Goal: Obtain resource: Download file/media

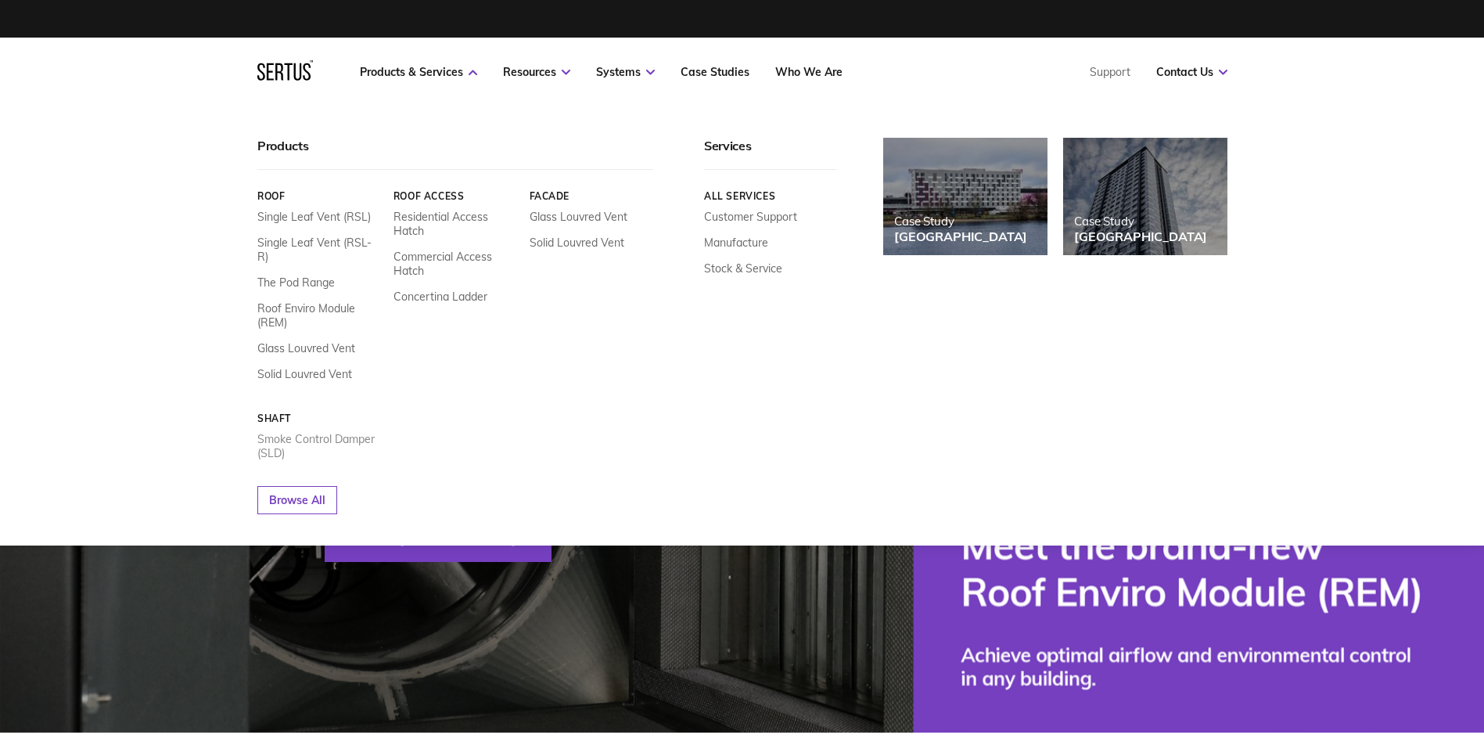
click at [342, 432] on link "Smoke Control Damper (SLD)" at bounding box center [319, 446] width 124 height 28
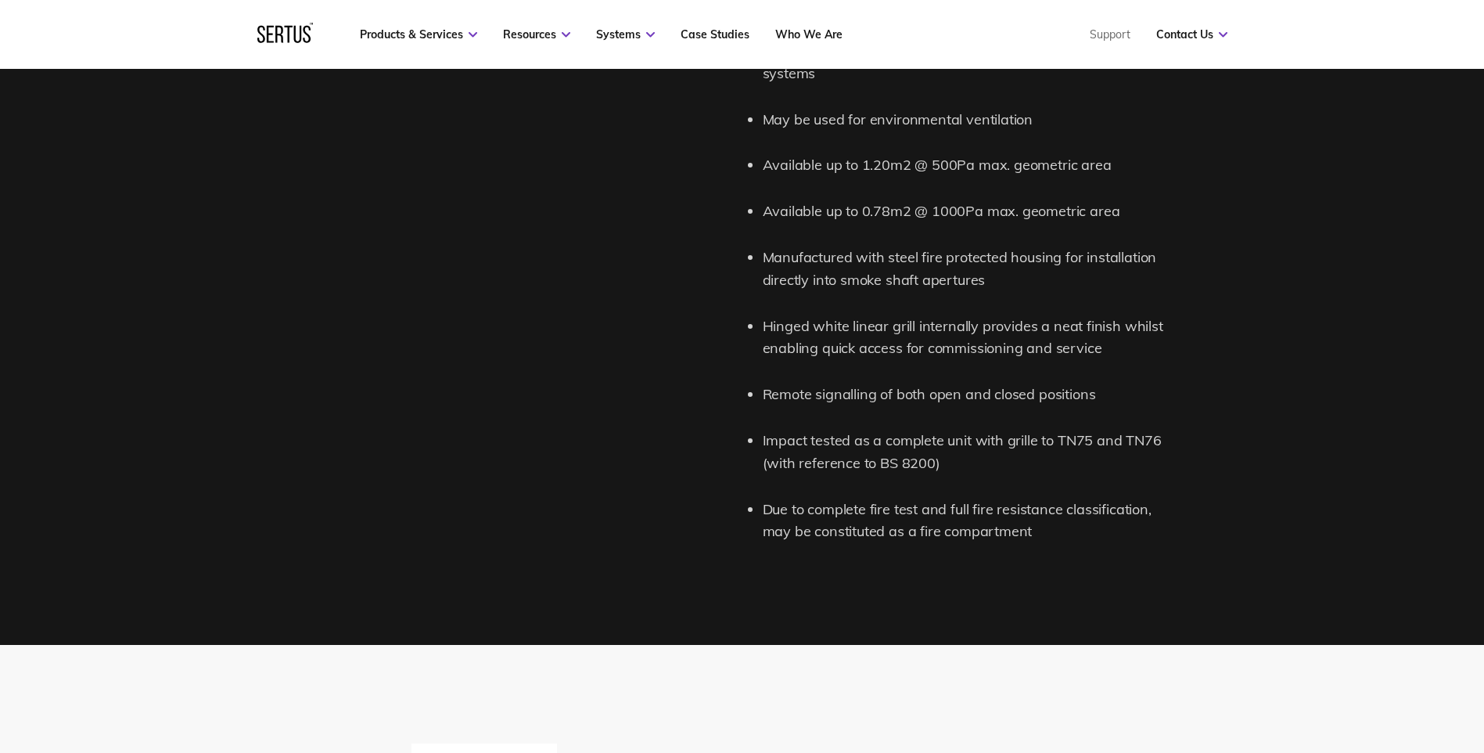
scroll to position [2347, 0]
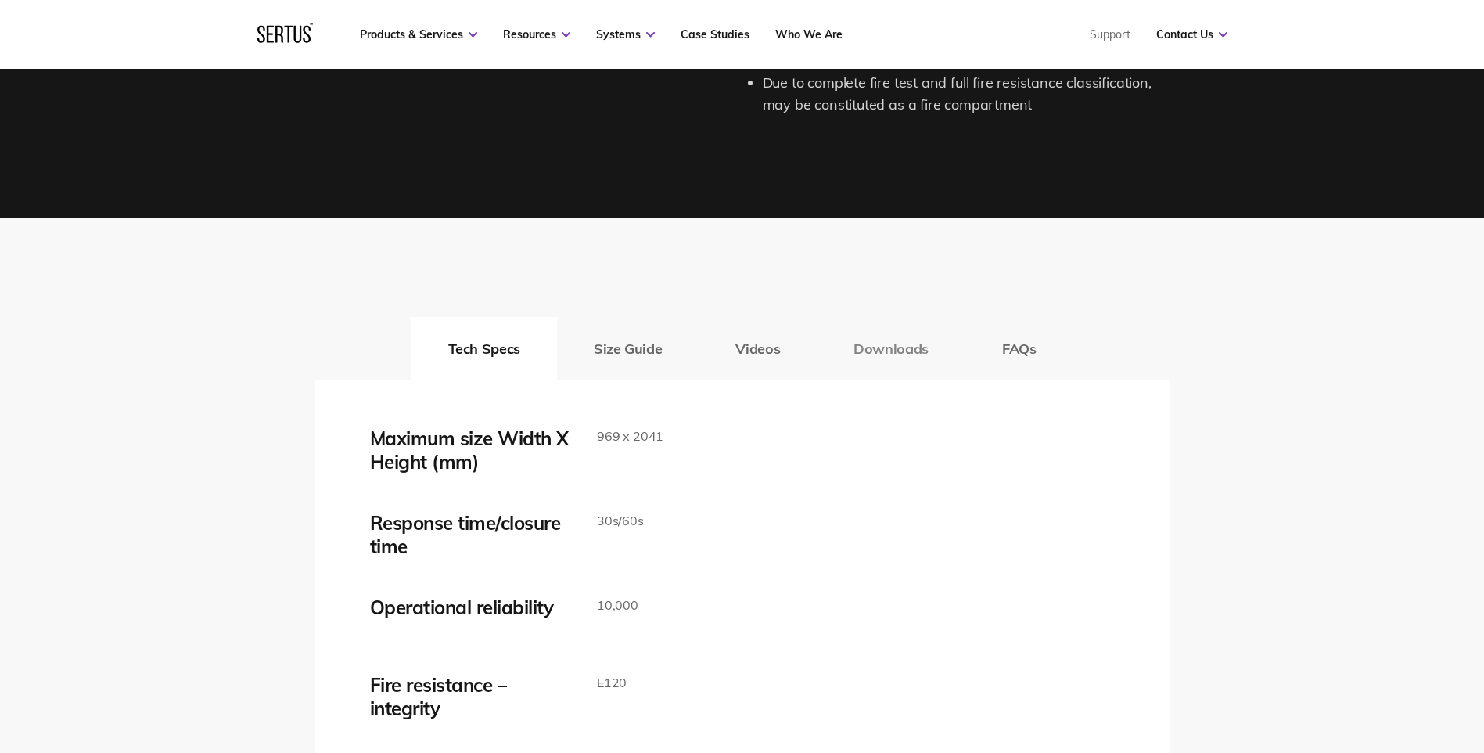
click at [852, 358] on button "Downloads" at bounding box center [891, 348] width 149 height 63
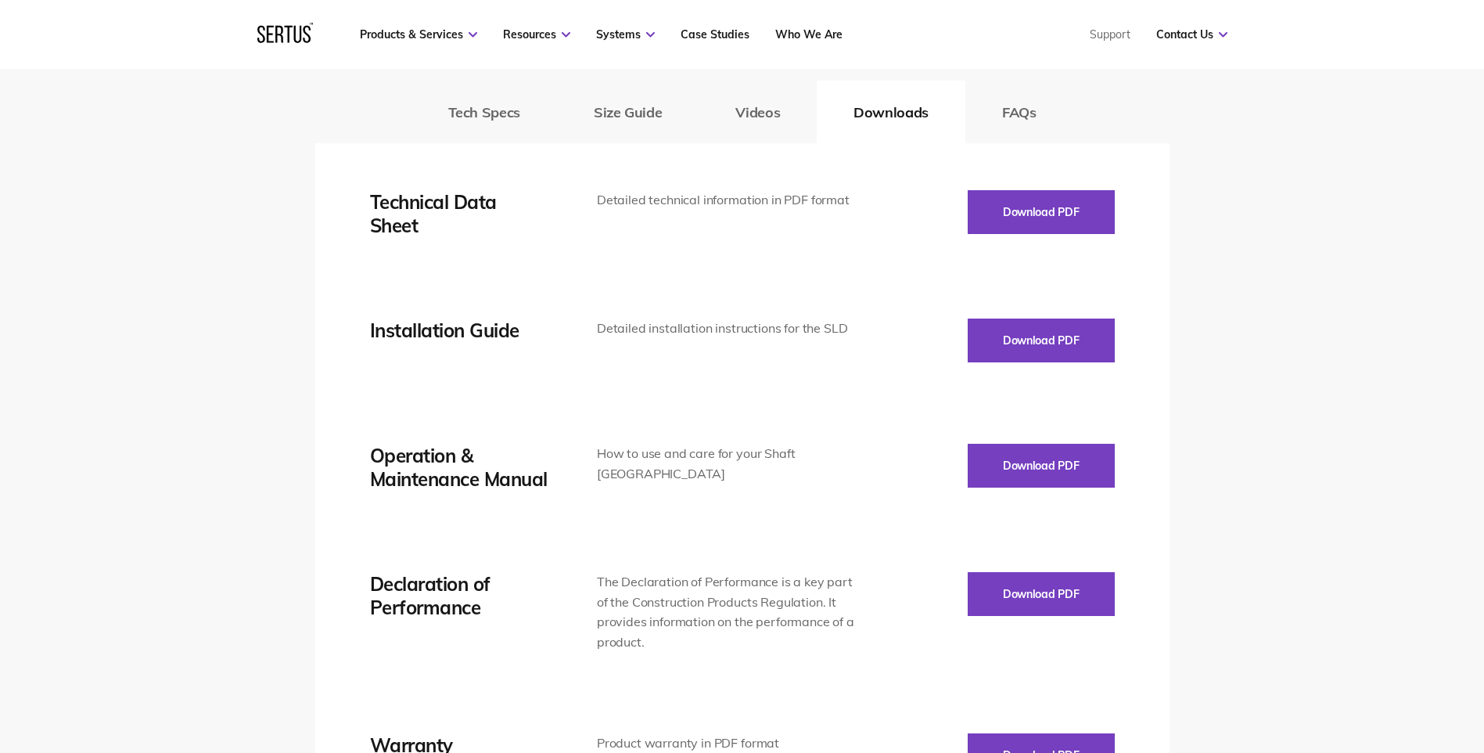
scroll to position [2895, 0]
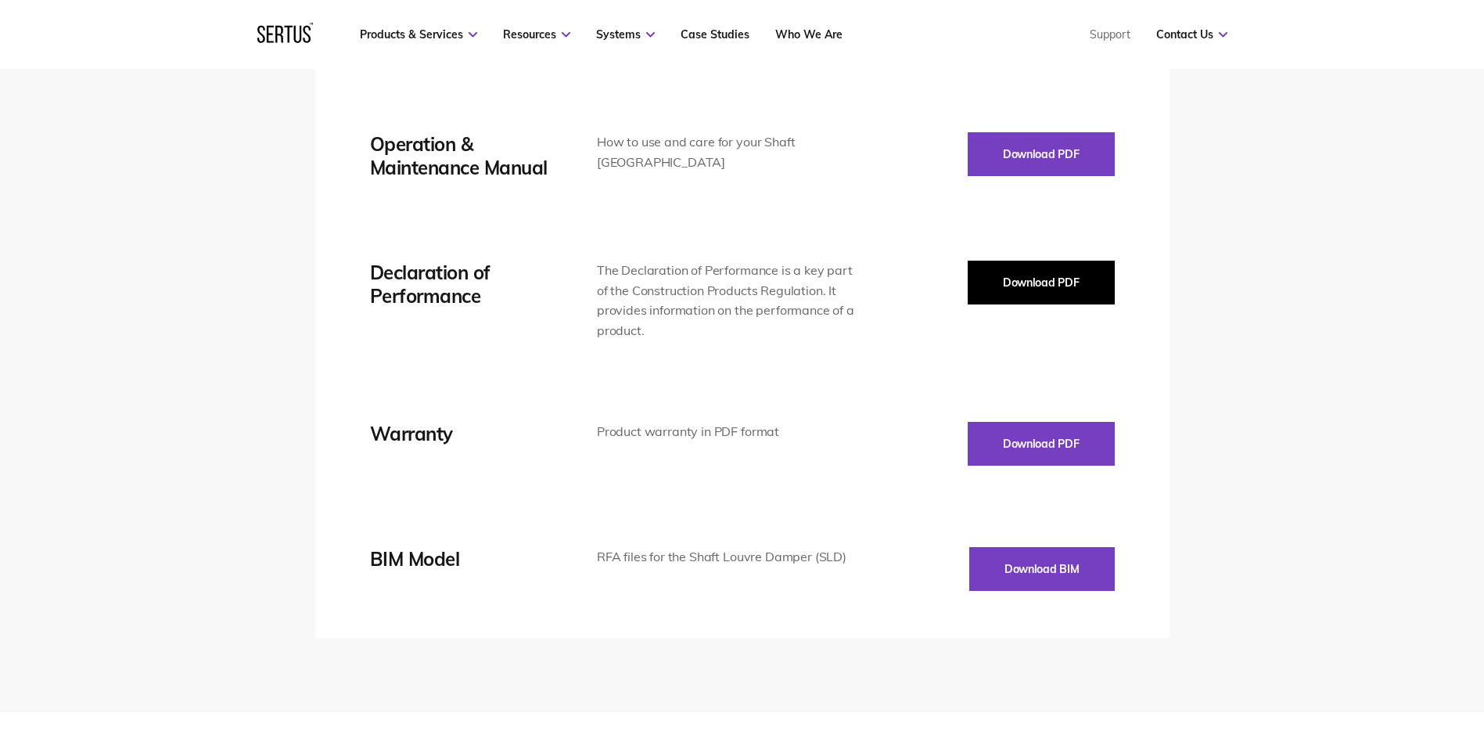
click at [1076, 286] on button "Download PDF" at bounding box center [1041, 283] width 147 height 44
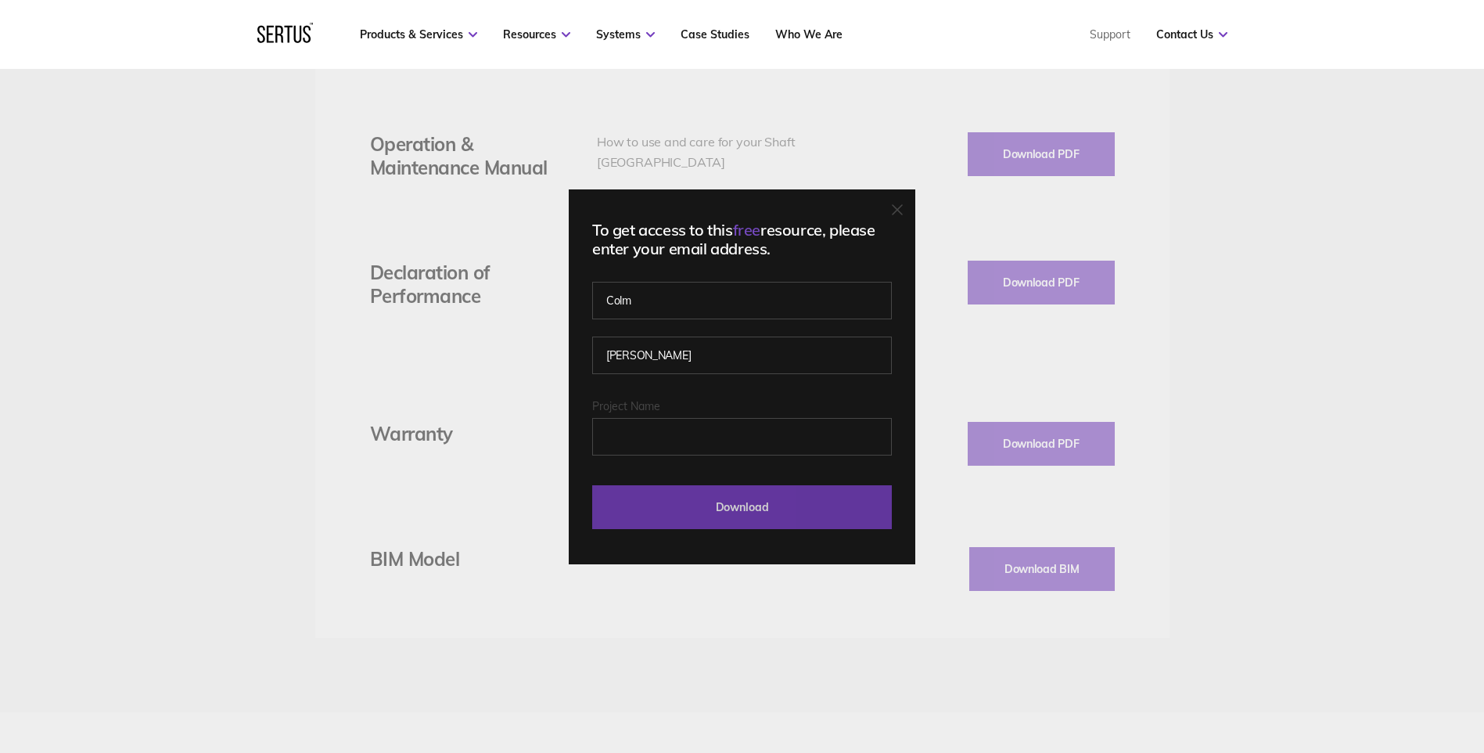
click at [731, 499] on input "Download" at bounding box center [742, 507] width 300 height 44
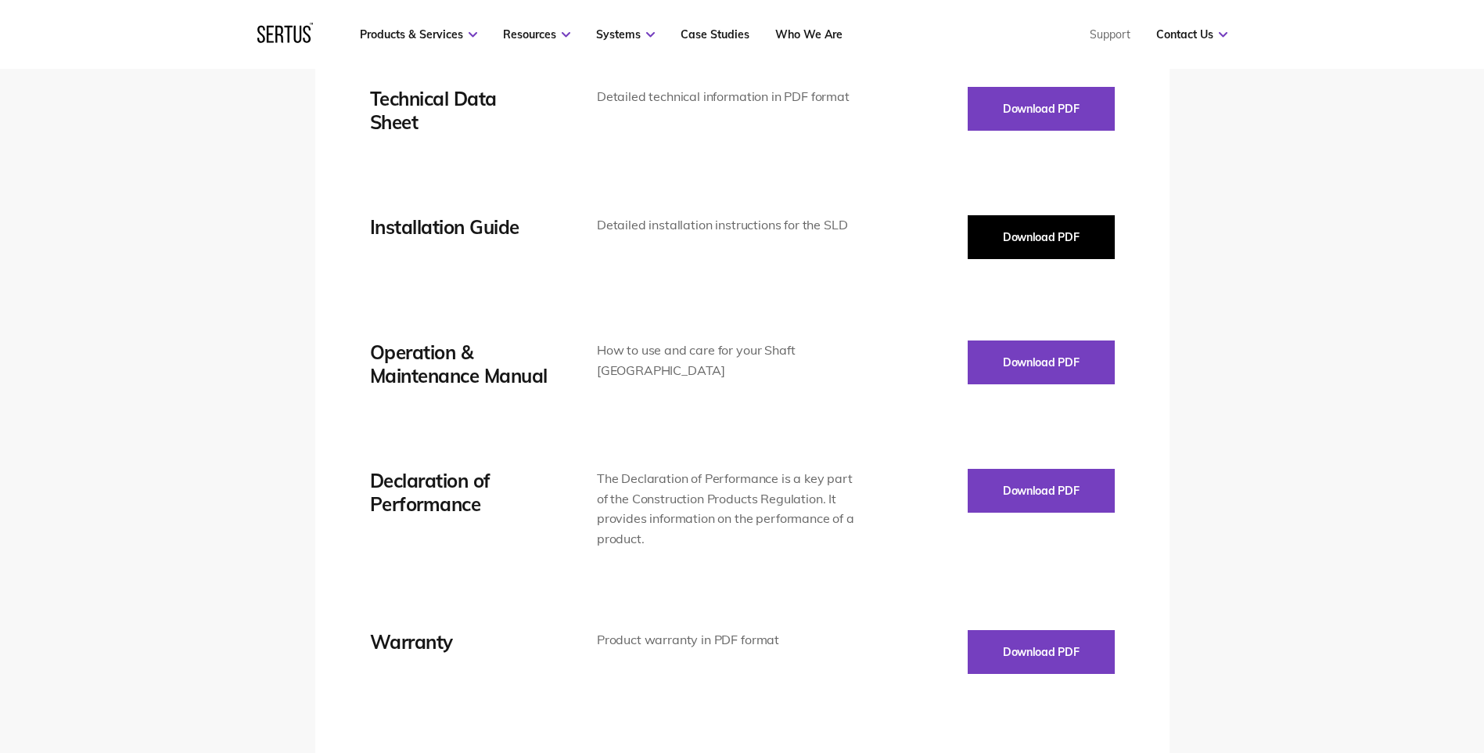
scroll to position [2582, 0]
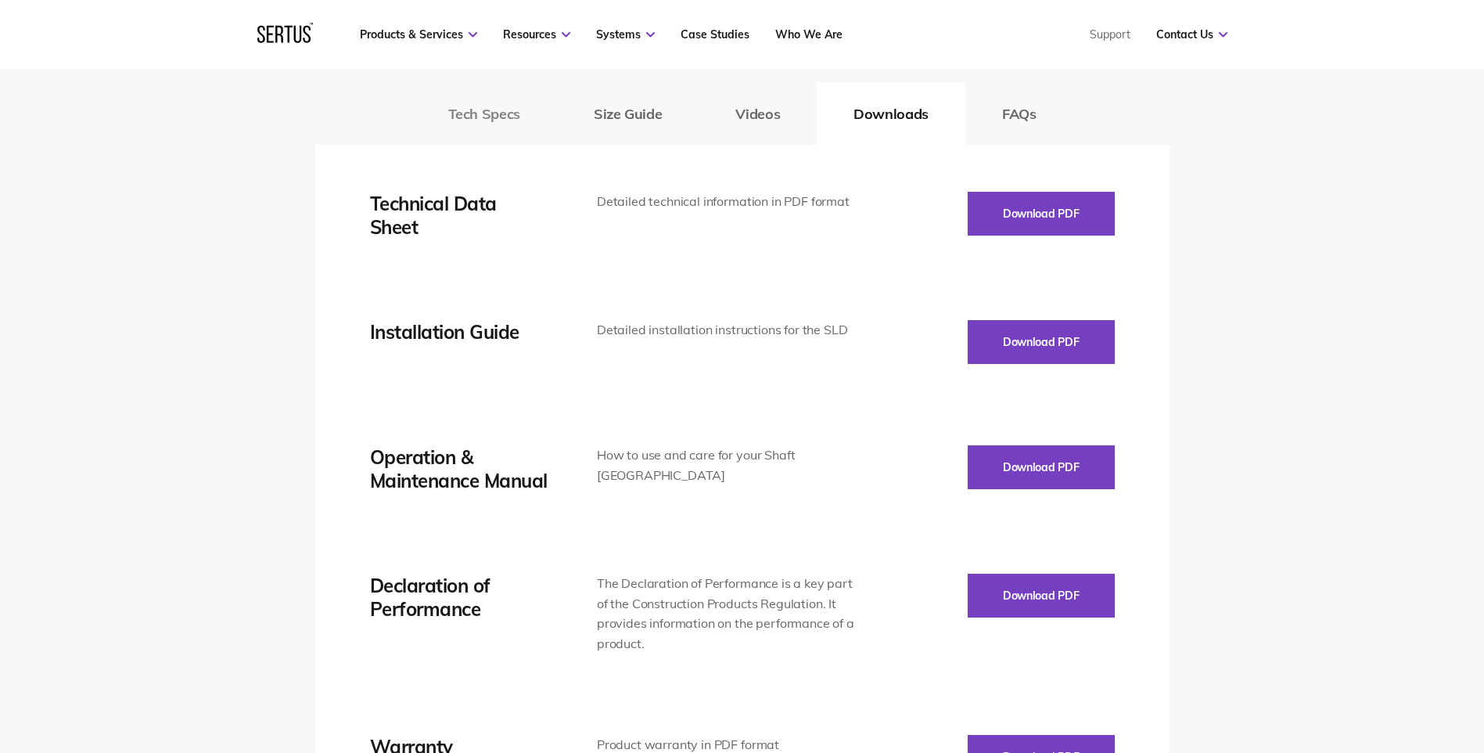
click at [515, 102] on button "Tech Specs" at bounding box center [485, 113] width 146 height 63
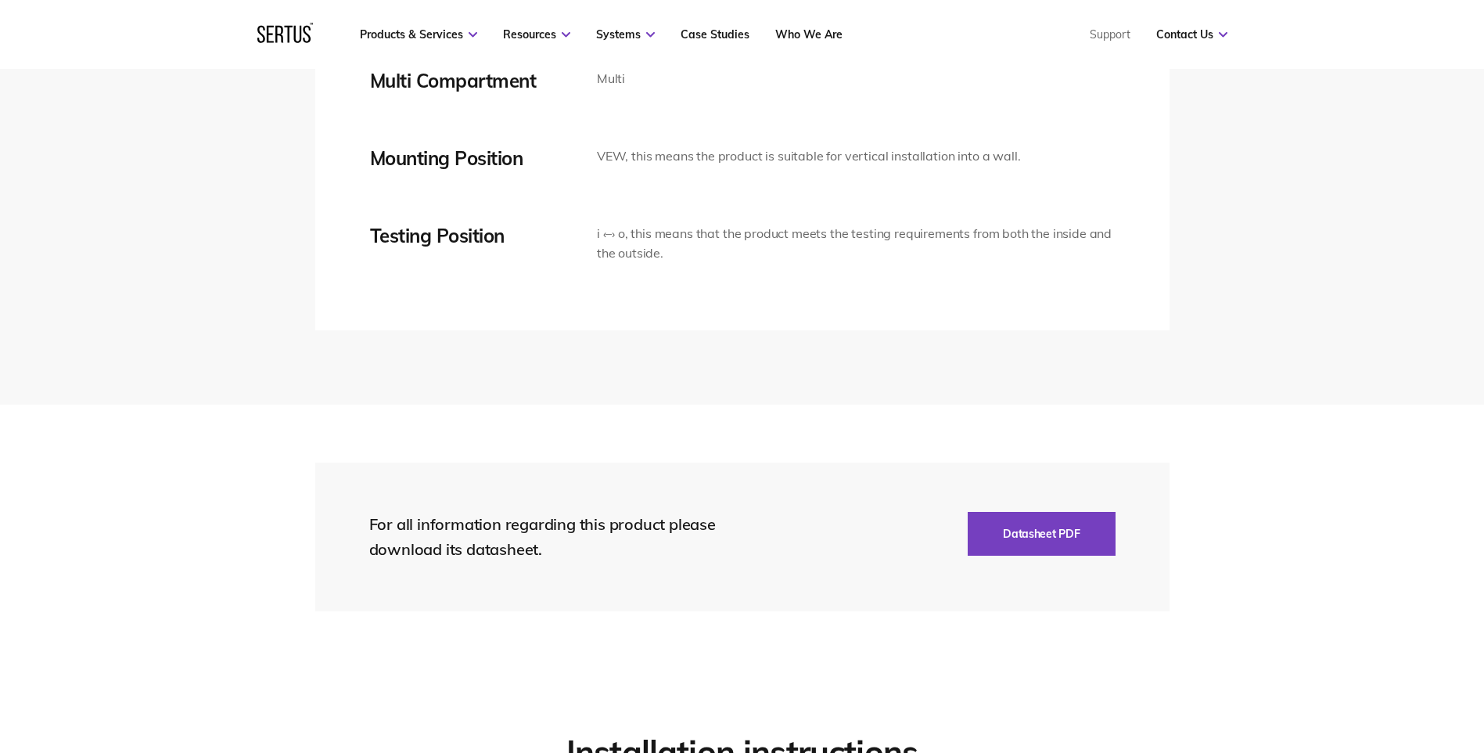
scroll to position [3286, 0]
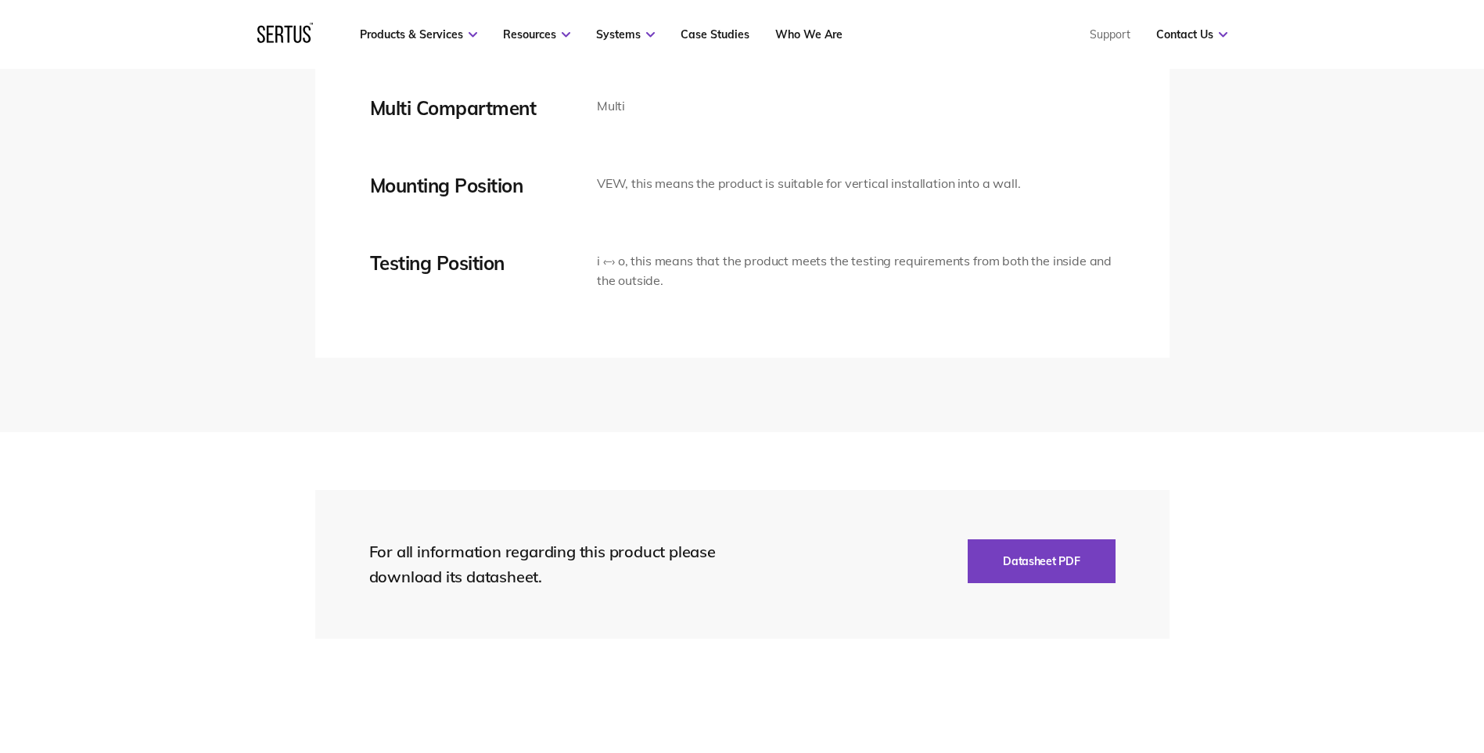
click at [1073, 538] on div "For all information regarding this product please download its datasheet. Datas…" at bounding box center [742, 564] width 854 height 149
click at [1078, 553] on button "Datasheet PDF" at bounding box center [1041, 561] width 147 height 44
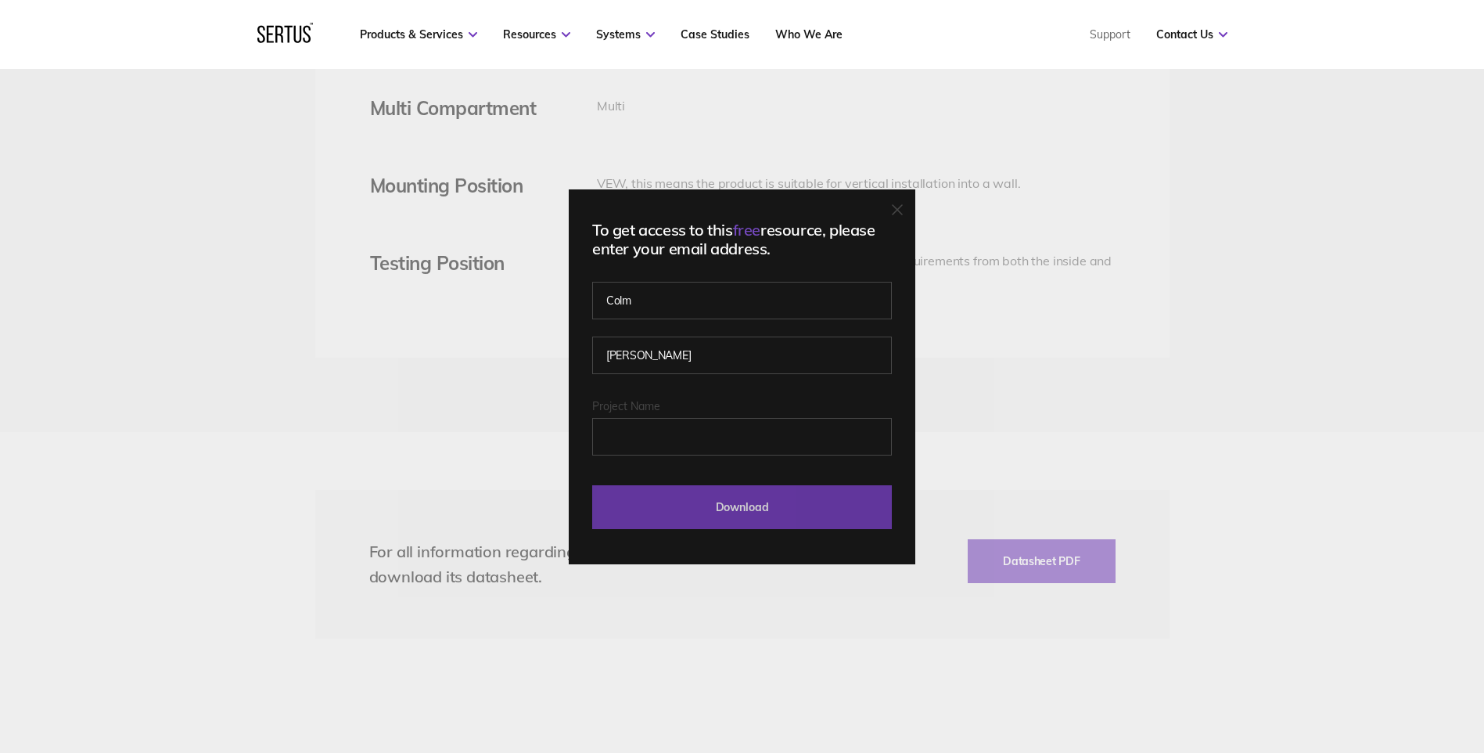
click at [833, 483] on form "[PERSON_NAME] Last Download - Product Last Download - Category Project Name Dow…" at bounding box center [742, 409] width 300 height 239
click at [836, 492] on input "Download" at bounding box center [742, 507] width 300 height 44
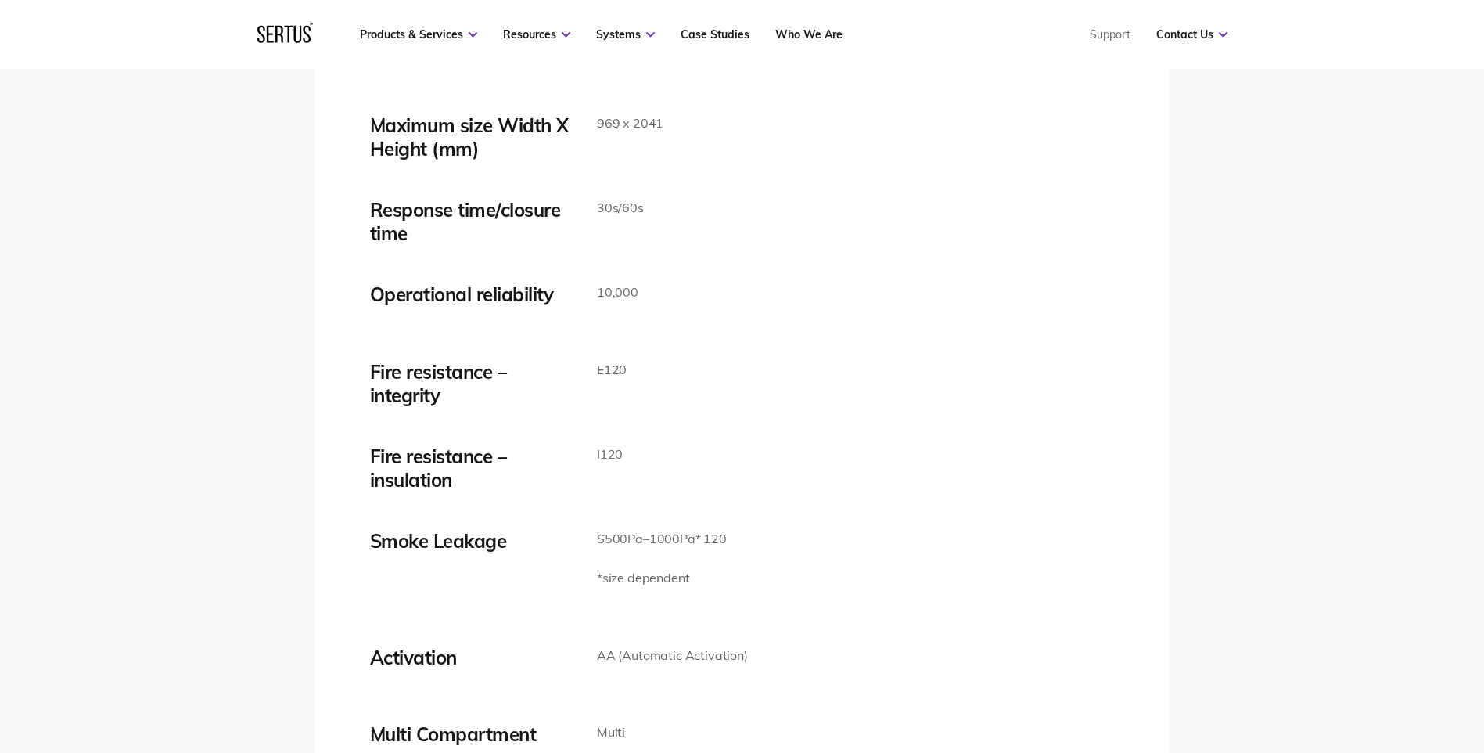
drag, startPoint x: 830, startPoint y: 437, endPoint x: 822, endPoint y: 433, distance: 9.8
click at [826, 436] on div "Maximum size Width X Height (mm) 969 x 2041 Response time/closure time 30s/60s …" at bounding box center [742, 524] width 745 height 823
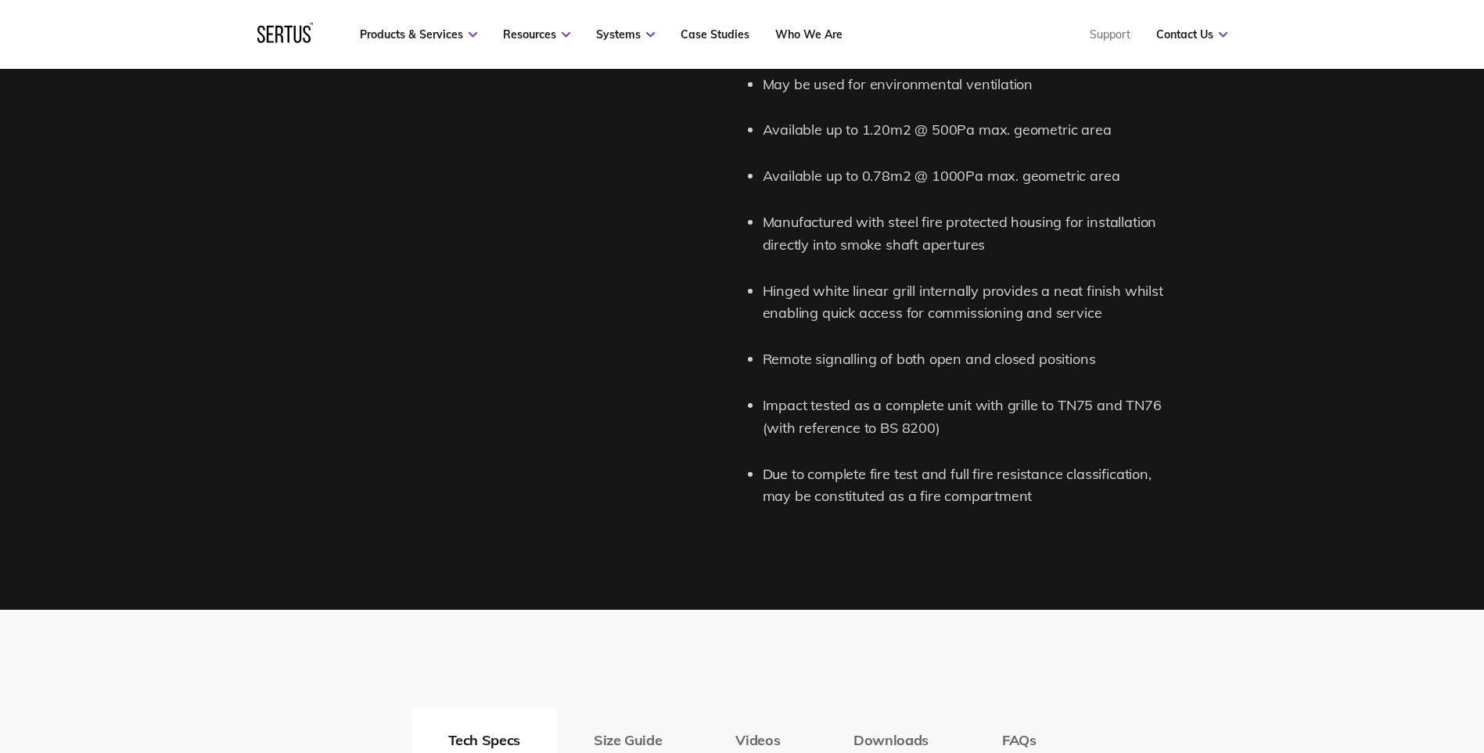
scroll to position [2582, 0]
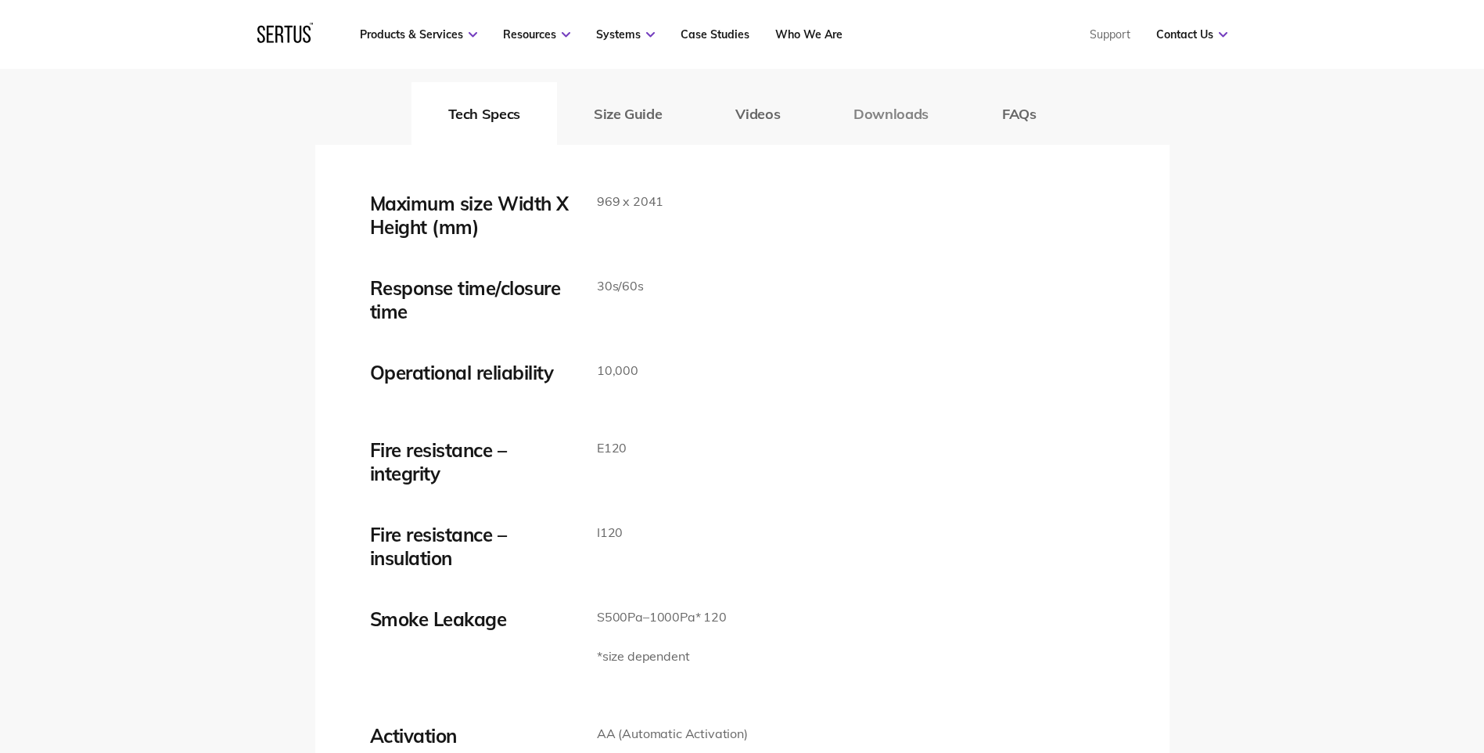
click at [878, 112] on button "Downloads" at bounding box center [891, 113] width 149 height 63
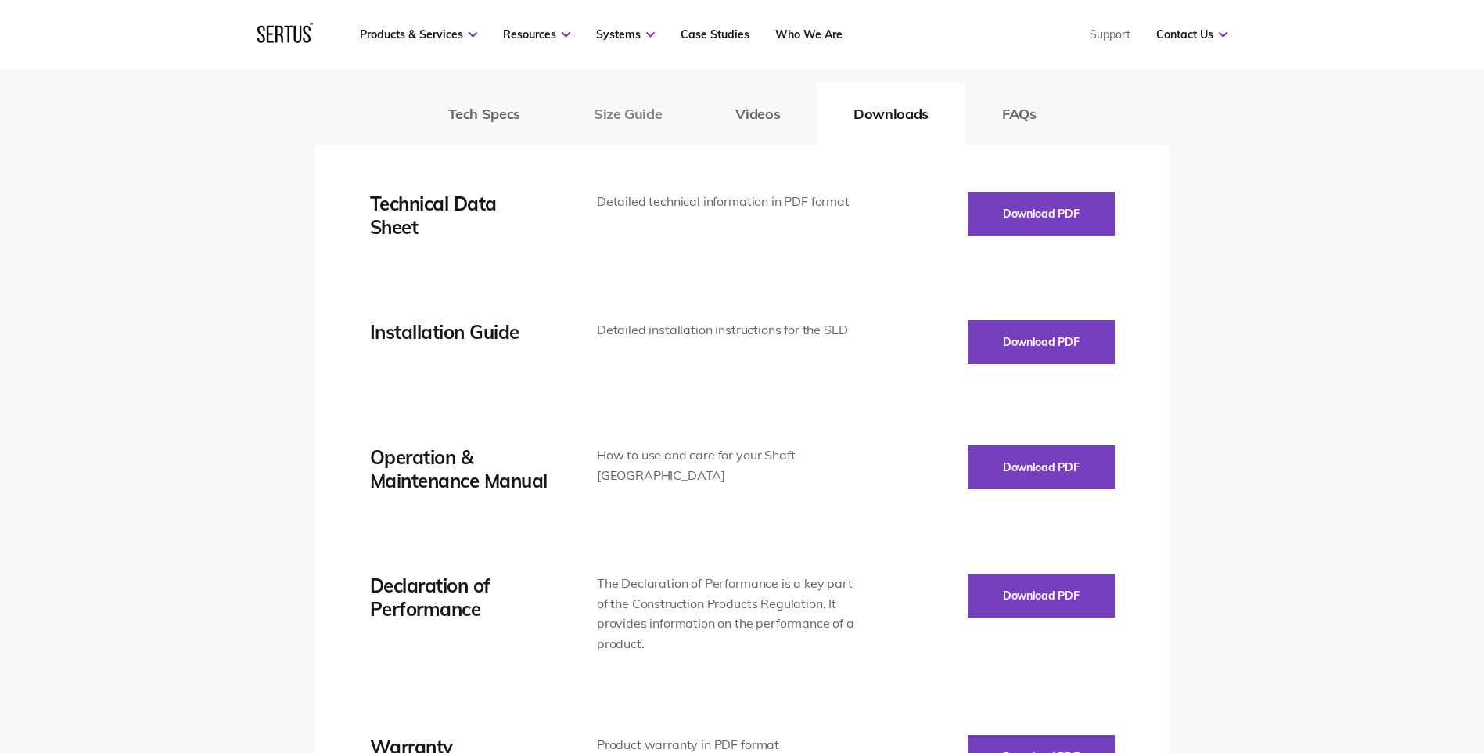
click at [596, 126] on button "Size Guide" at bounding box center [628, 113] width 142 height 63
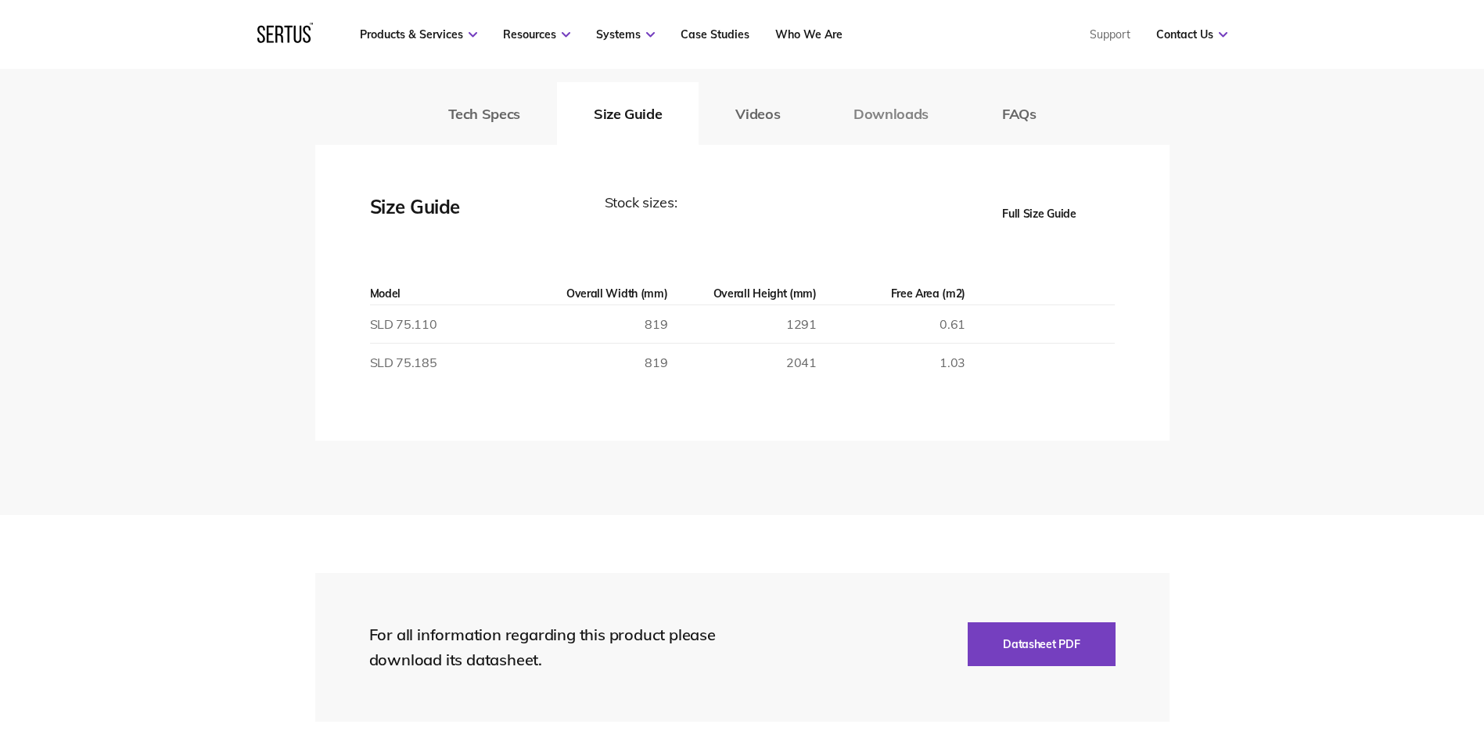
click at [873, 117] on button "Downloads" at bounding box center [891, 113] width 149 height 63
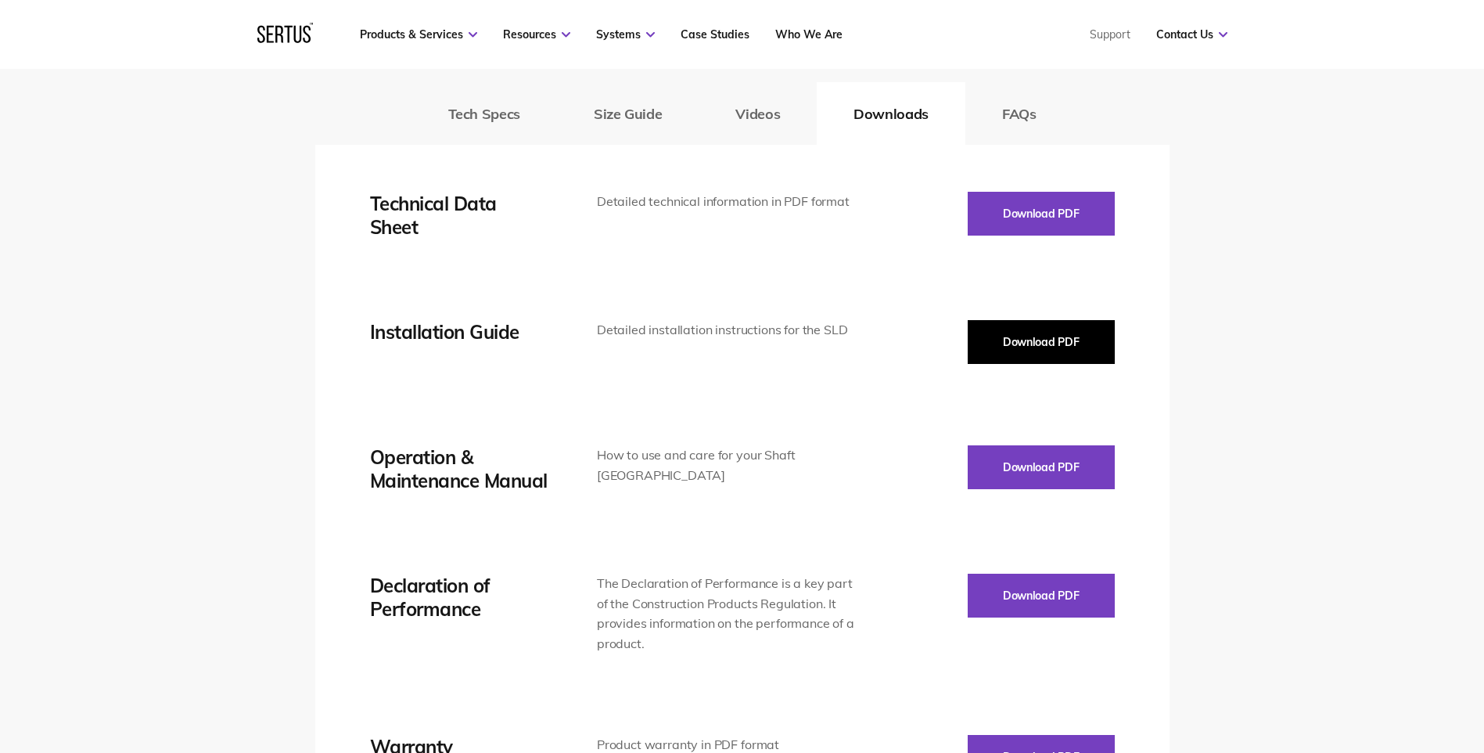
click at [1035, 344] on button "Download PDF" at bounding box center [1041, 342] width 147 height 44
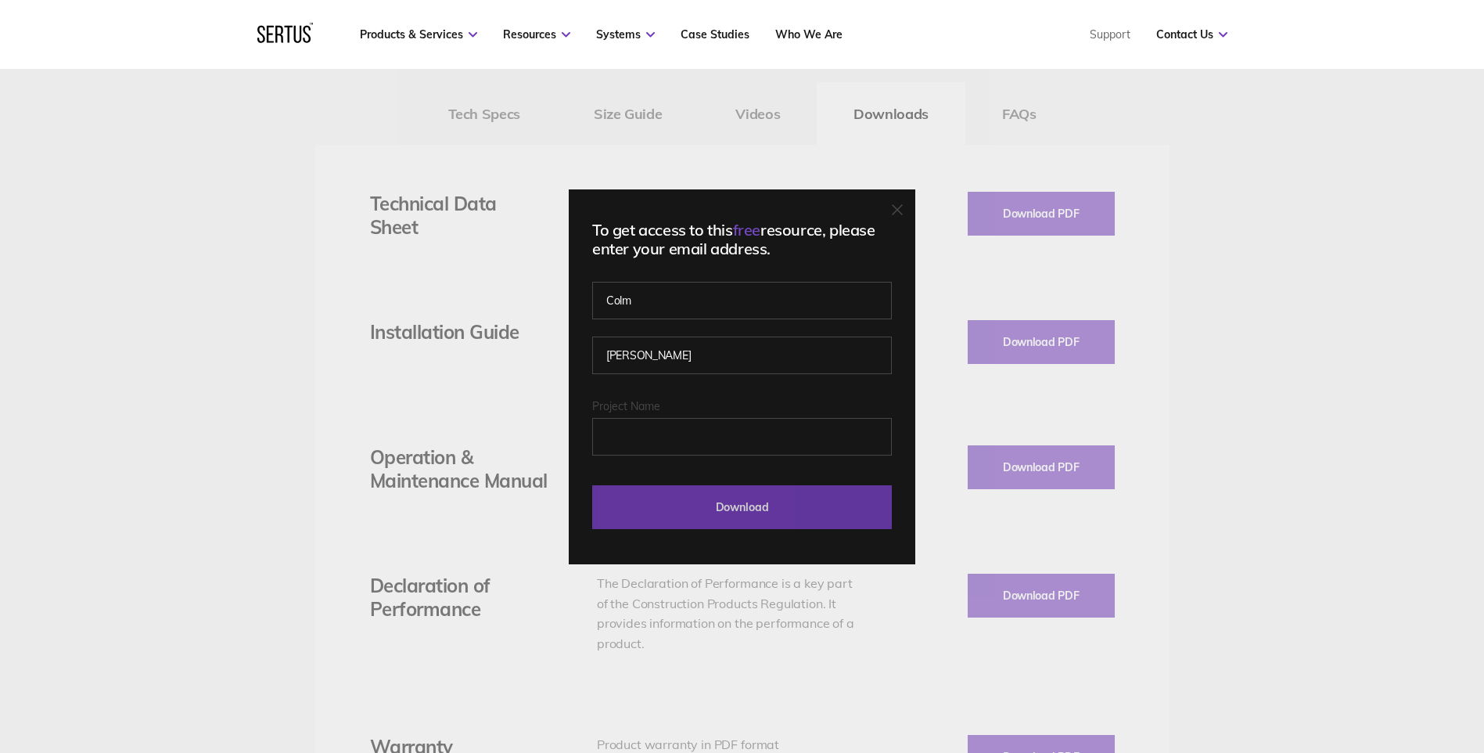
click at [790, 508] on input "Download" at bounding box center [742, 507] width 300 height 44
